Goal: Find specific page/section: Find specific page/section

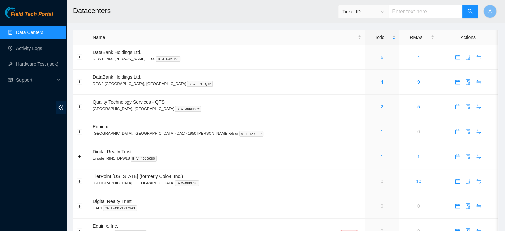
click at [43, 35] on link "Data Centers" at bounding box center [29, 32] width 27 height 5
click at [34, 30] on link "Data Centers" at bounding box center [29, 32] width 27 height 5
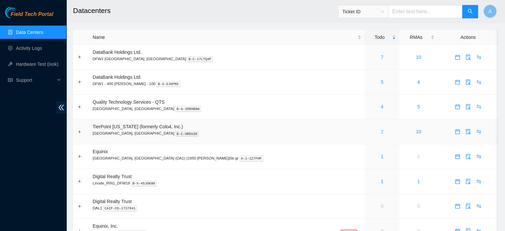
click at [381, 130] on link "2" at bounding box center [382, 131] width 3 height 5
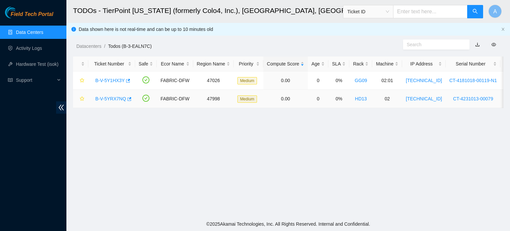
click at [117, 97] on link "B-V-5YRX7NQ" at bounding box center [110, 98] width 31 height 5
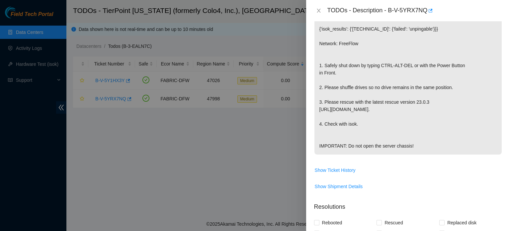
scroll to position [151, 0]
click at [315, 6] on div "TODOs - Description - B-V-5YRX7NQ" at bounding box center [408, 10] width 188 height 11
click at [316, 9] on icon "close" at bounding box center [318, 10] width 5 height 5
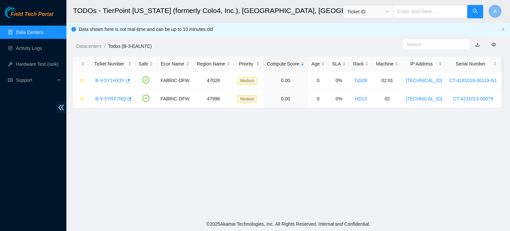
scroll to position [146, 0]
click at [117, 80] on link "B-V-5Y1HX3Y" at bounding box center [110, 80] width 30 height 5
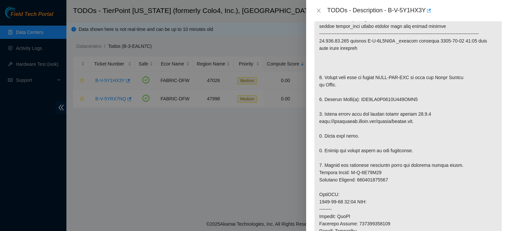
scroll to position [137, 0]
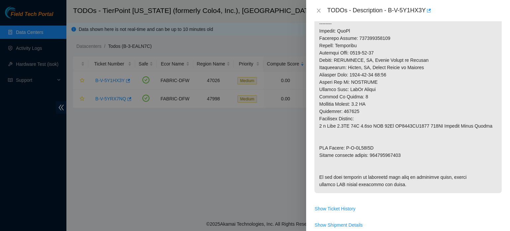
scroll to position [334, 0]
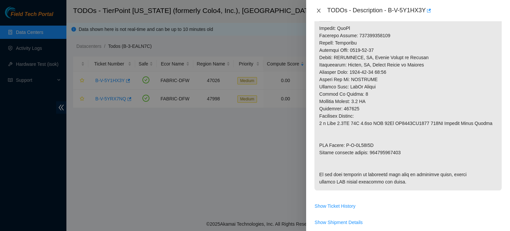
click at [317, 9] on icon "close" at bounding box center [319, 11] width 4 height 4
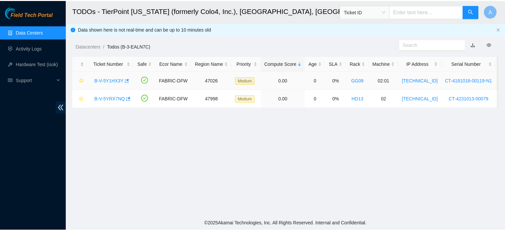
scroll to position [207, 0]
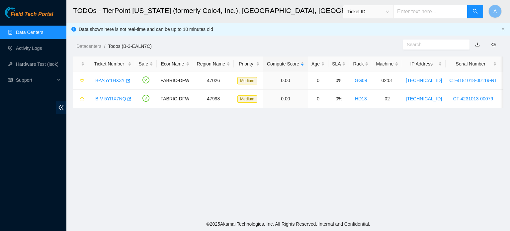
click at [43, 35] on link "Data Centers" at bounding box center [29, 32] width 27 height 5
